Goal: Information Seeking & Learning: Understand process/instructions

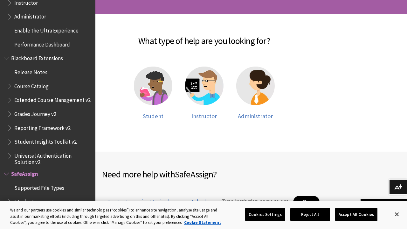
scroll to position [141, 0]
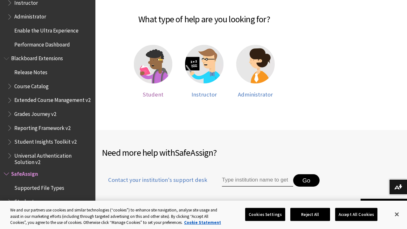
click at [158, 73] on img at bounding box center [153, 64] width 39 height 39
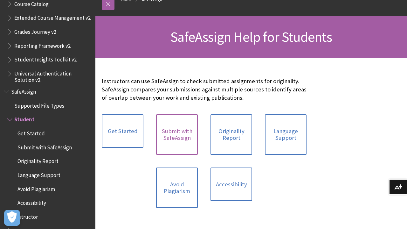
scroll to position [75, 0]
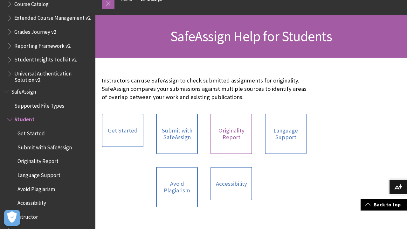
click at [225, 139] on link "Originality Report" at bounding box center [232, 134] width 42 height 40
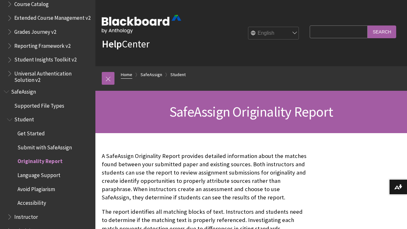
click at [128, 74] on link "Home" at bounding box center [126, 75] width 11 height 8
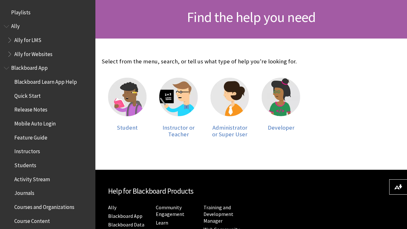
scroll to position [104, 0]
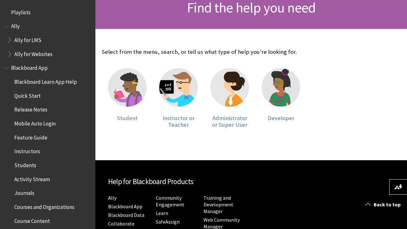
click at [136, 99] on img at bounding box center [127, 87] width 39 height 39
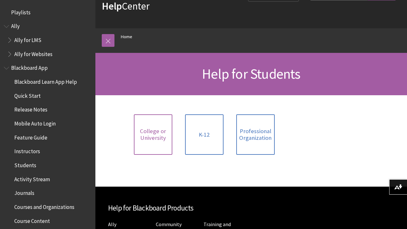
scroll to position [51, 0]
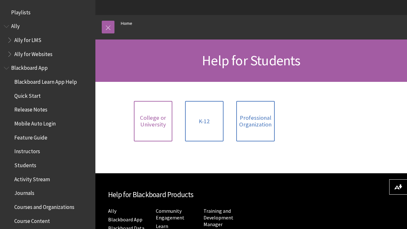
click at [155, 133] on link "College or University" at bounding box center [153, 121] width 39 height 40
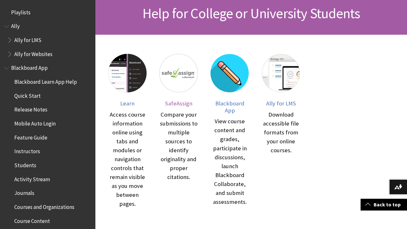
scroll to position [102, 0]
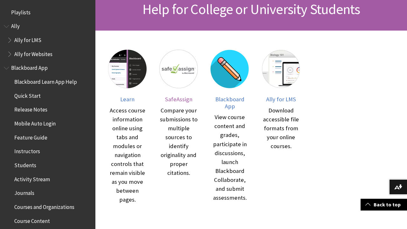
click at [182, 101] on span "SafeAssign" at bounding box center [178, 98] width 27 height 7
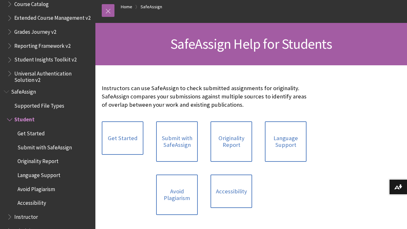
scroll to position [80, 0]
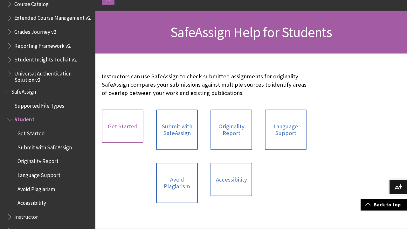
click at [135, 118] on link "Get Started" at bounding box center [123, 126] width 42 height 34
click at [128, 134] on link "Get Started" at bounding box center [123, 126] width 42 height 34
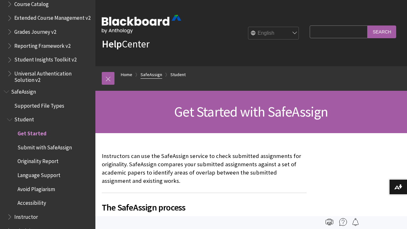
click at [154, 75] on link "SafeAssign" at bounding box center [152, 75] width 22 height 8
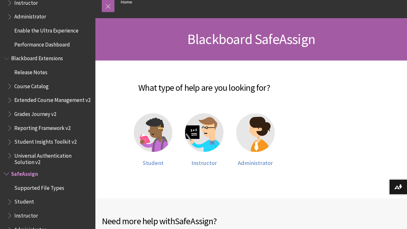
scroll to position [91, 0]
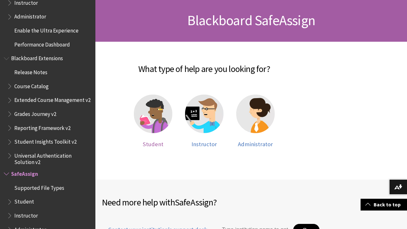
click at [146, 144] on span "Student" at bounding box center [153, 143] width 21 height 7
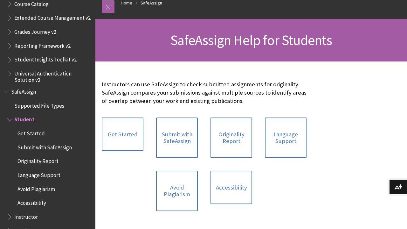
scroll to position [73, 0]
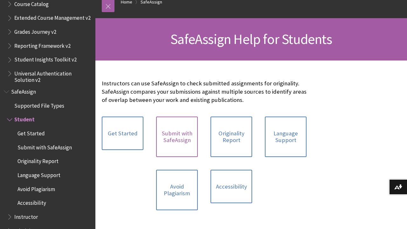
click at [179, 134] on link "Submit with SafeAssign" at bounding box center [177, 136] width 42 height 40
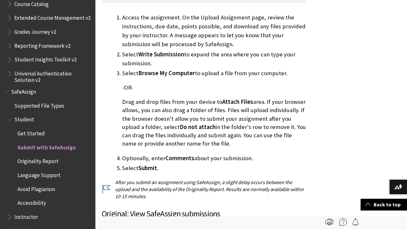
scroll to position [105, 0]
